Goal: Find specific page/section: Find specific page/section

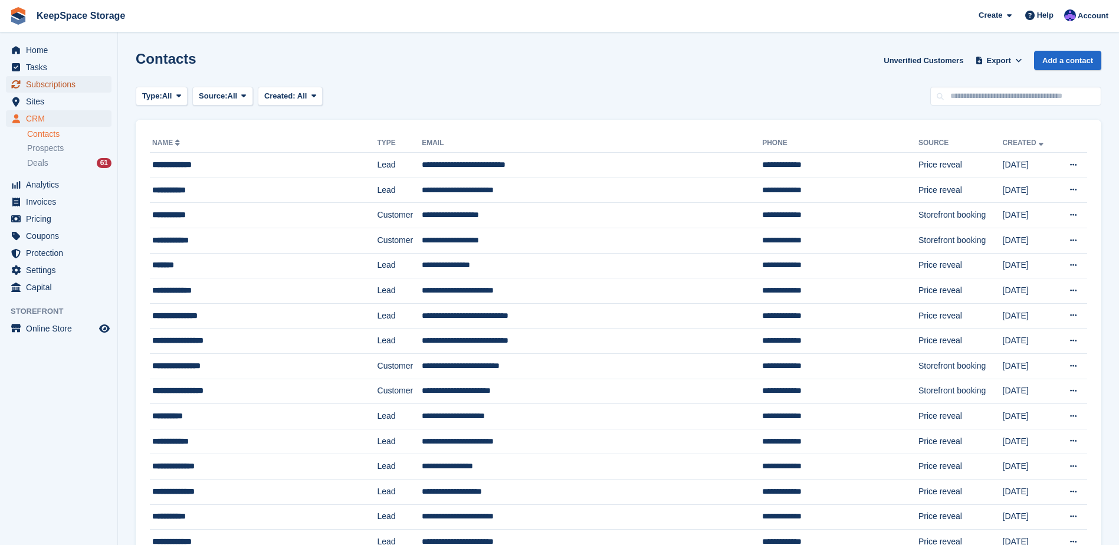
click at [86, 84] on span "Subscriptions" at bounding box center [61, 84] width 71 height 17
